Goal: Transaction & Acquisition: Obtain resource

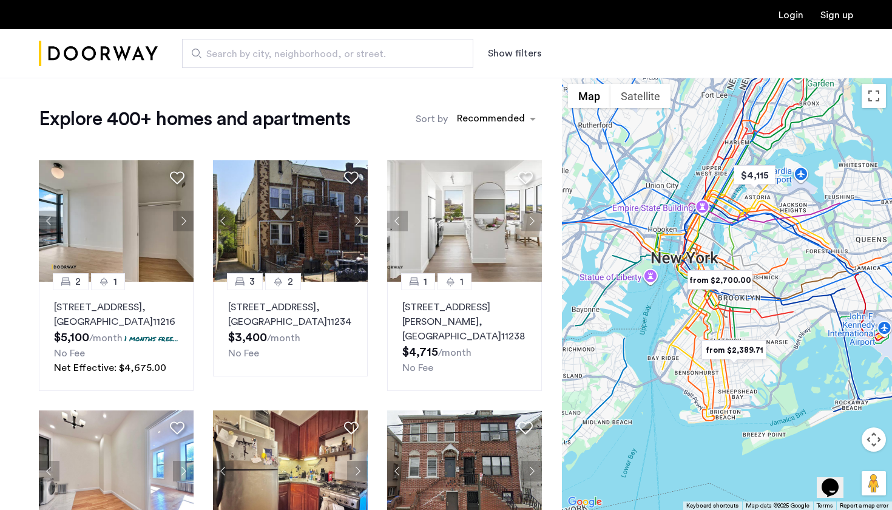
click at [152, 60] on img "Cazamio Logo" at bounding box center [98, 53] width 119 height 45
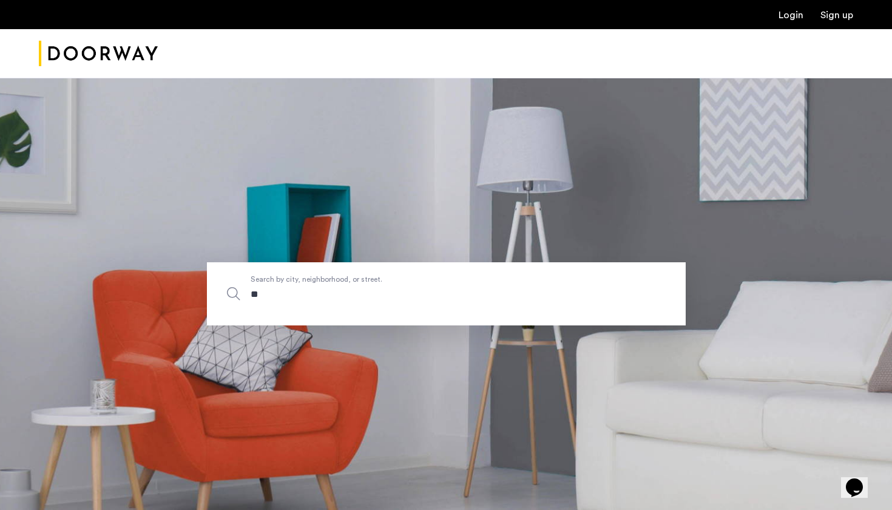
type input "***"
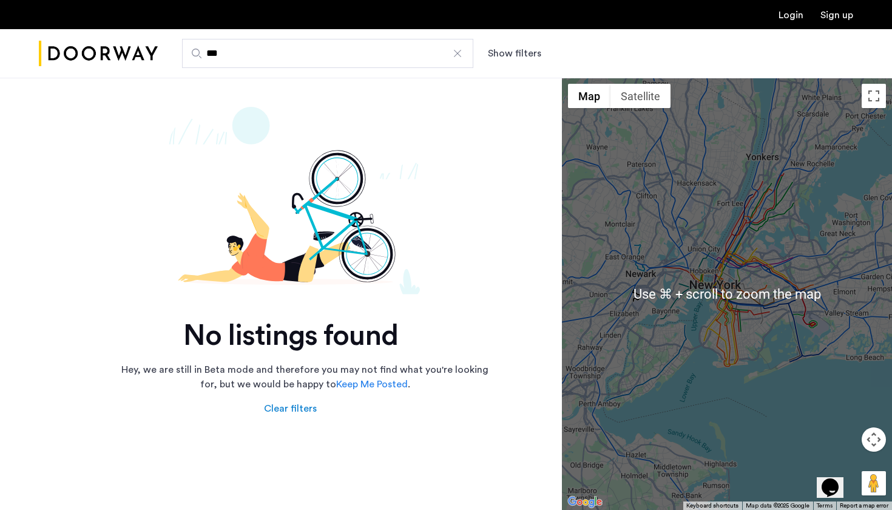
scroll to position [3, 0]
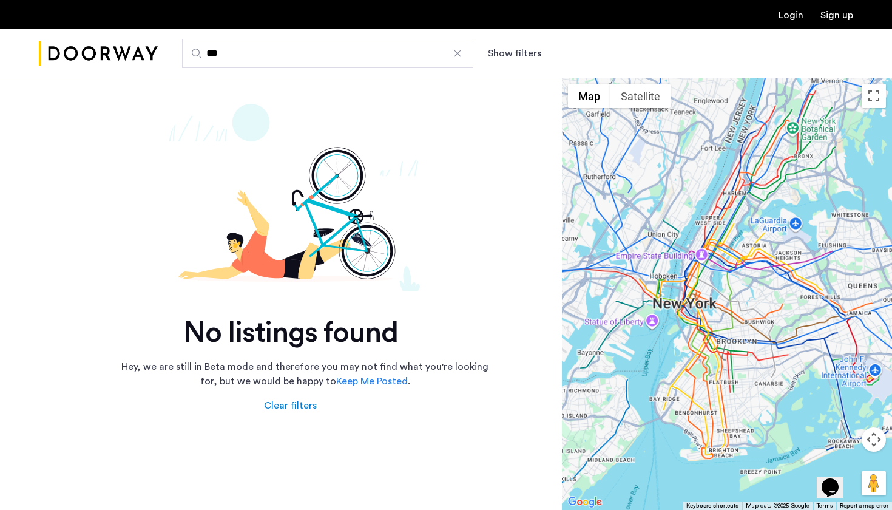
click at [749, 265] on div at bounding box center [727, 294] width 330 height 432
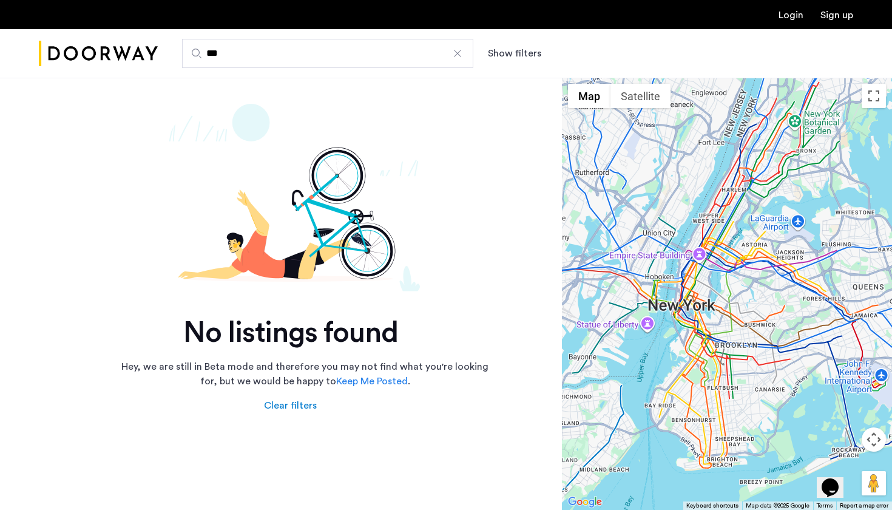
click at [462, 51] on div at bounding box center [457, 53] width 12 height 12
click at [462, 51] on input "***" at bounding box center [327, 53] width 291 height 29
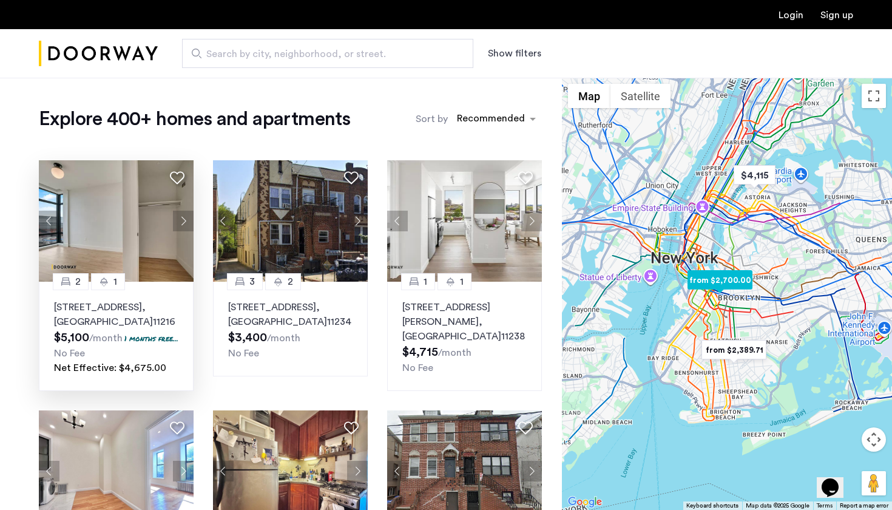
click at [181, 366] on div "2 1 11 Herkimer Street, Unit 4A, Brooklyn , NY 11216 $5,100 /month 1 months fre…" at bounding box center [116, 335] width 155 height 109
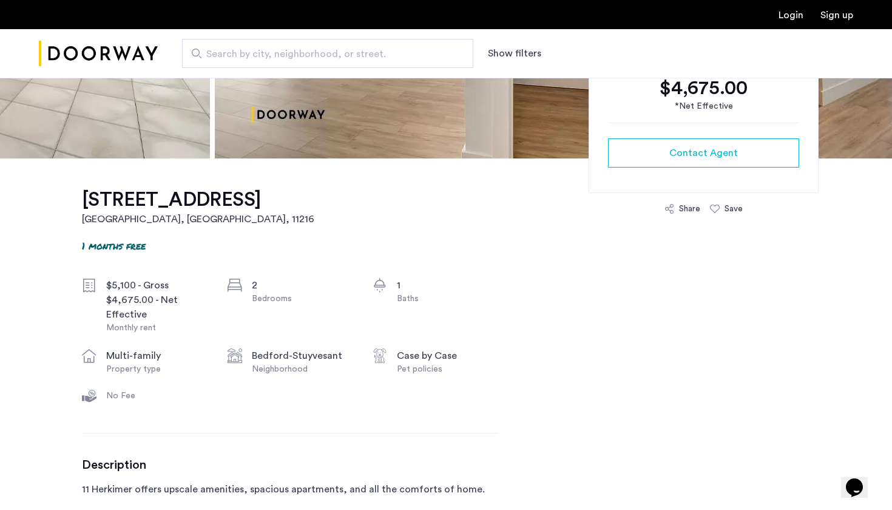
scroll to position [316, 0]
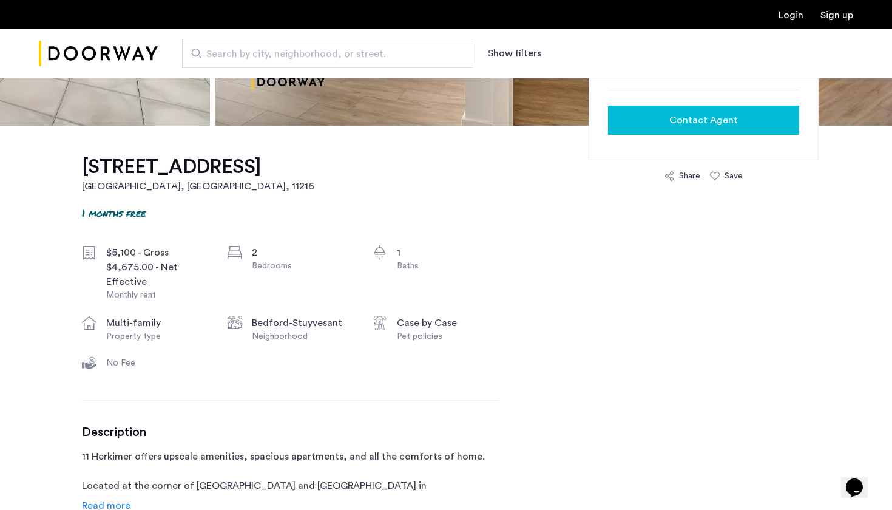
click at [718, 121] on span "Contact Agent" at bounding box center [703, 120] width 69 height 15
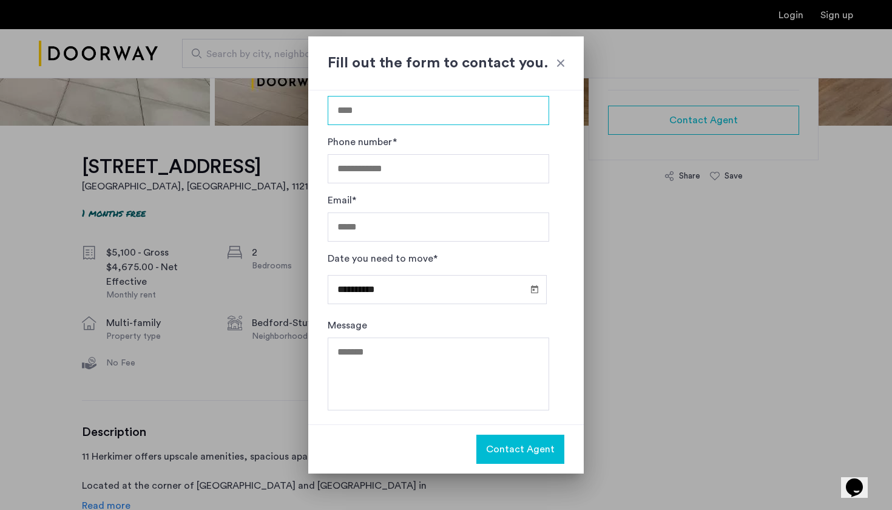
scroll to position [33, 0]
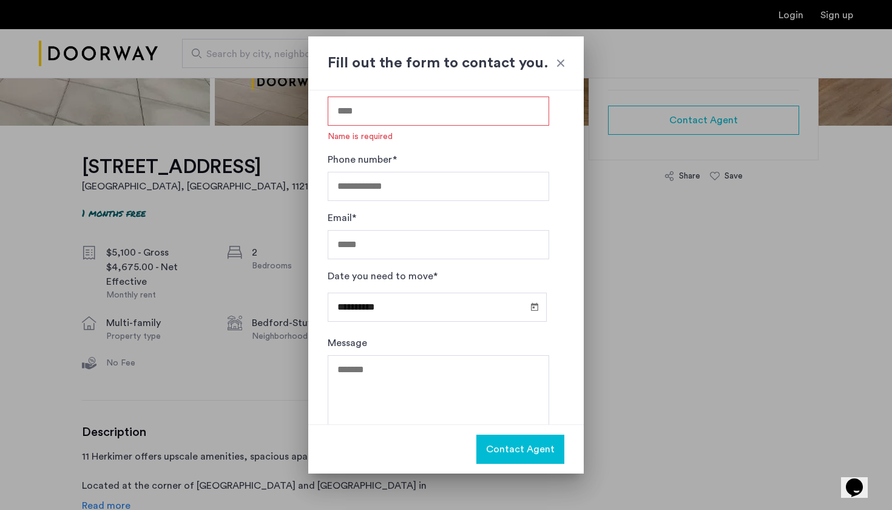
click at [557, 66] on div at bounding box center [560, 63] width 12 height 12
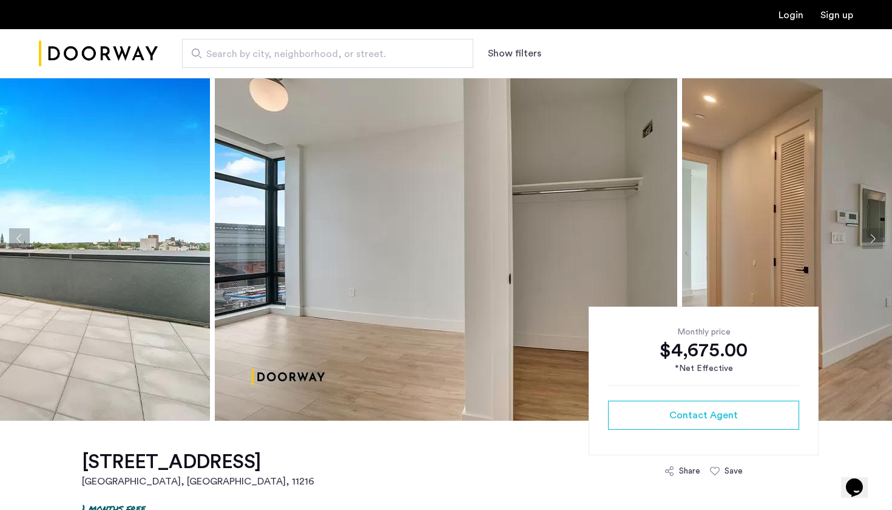
scroll to position [4, 0]
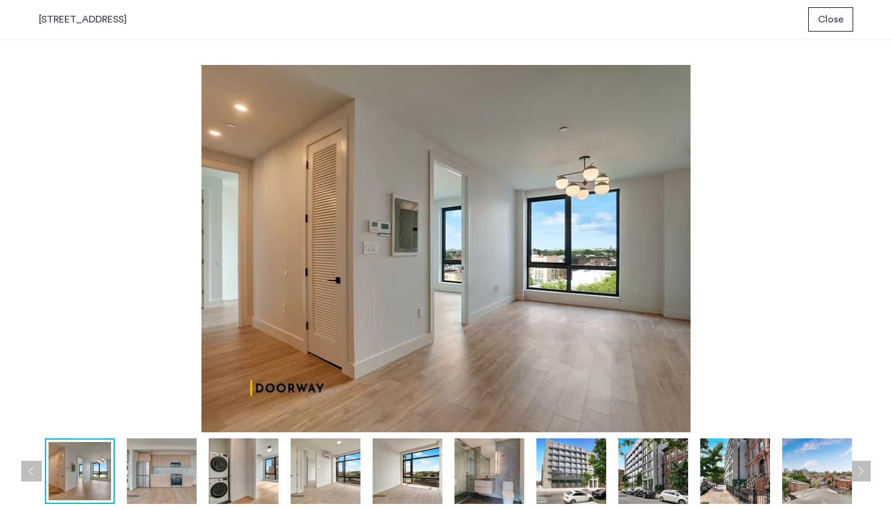
scroll to position [0, 0]
click at [835, 15] on span "Close" at bounding box center [830, 19] width 25 height 15
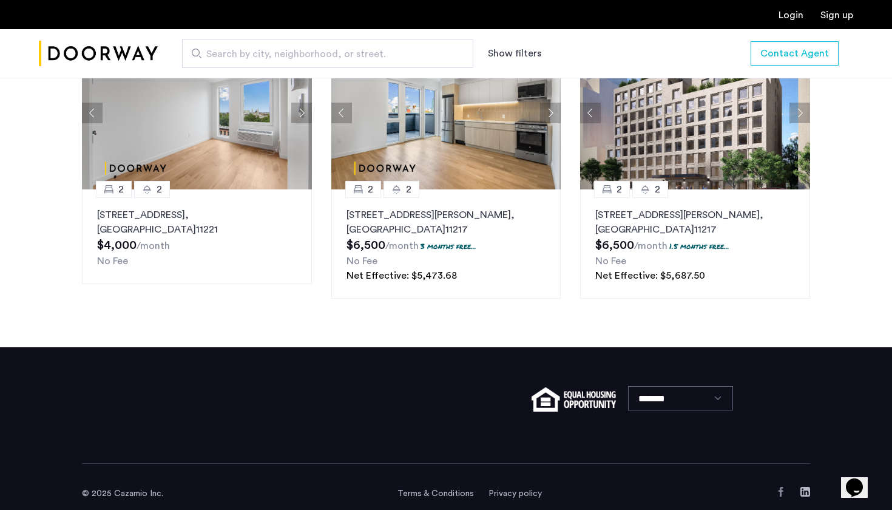
scroll to position [1646, 0]
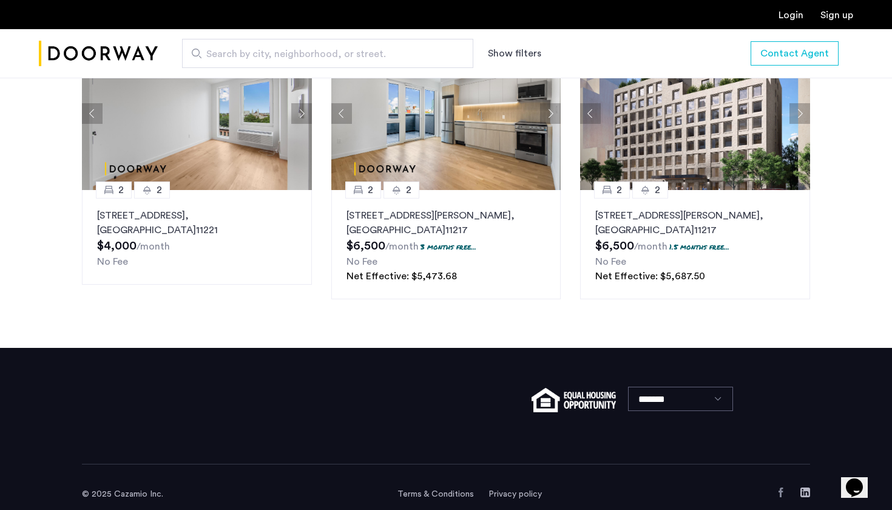
click at [595, 388] on img at bounding box center [573, 400] width 84 height 24
